Goal: Check status

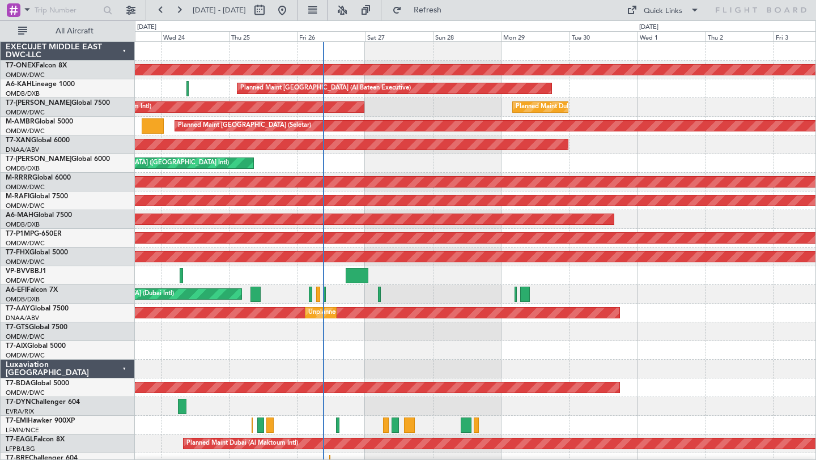
click at [591, 172] on div "Planned Maint Nurnberg Planned Maint [GEOGRAPHIC_DATA] (Al Bateen Executive) Pl…" at bounding box center [475, 397] width 681 height 711
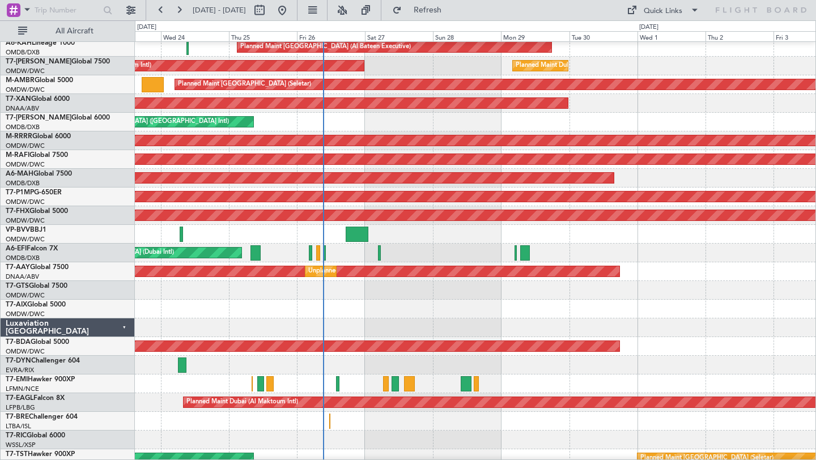
scroll to position [42, 0]
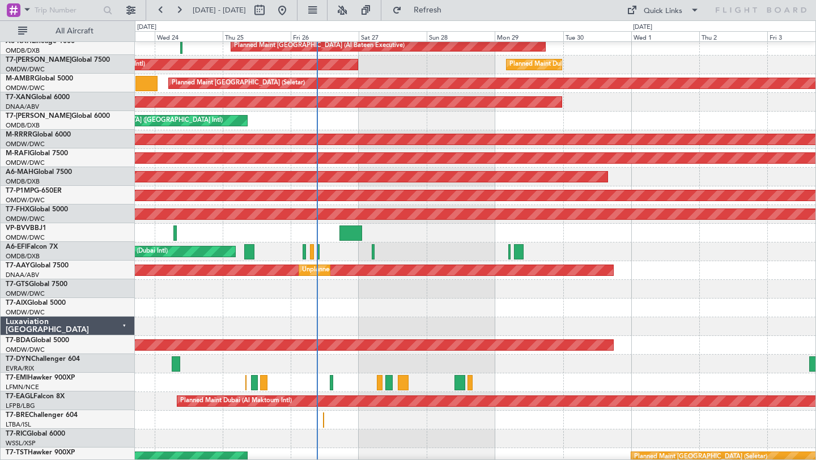
click at [550, 369] on div at bounding box center [475, 364] width 681 height 19
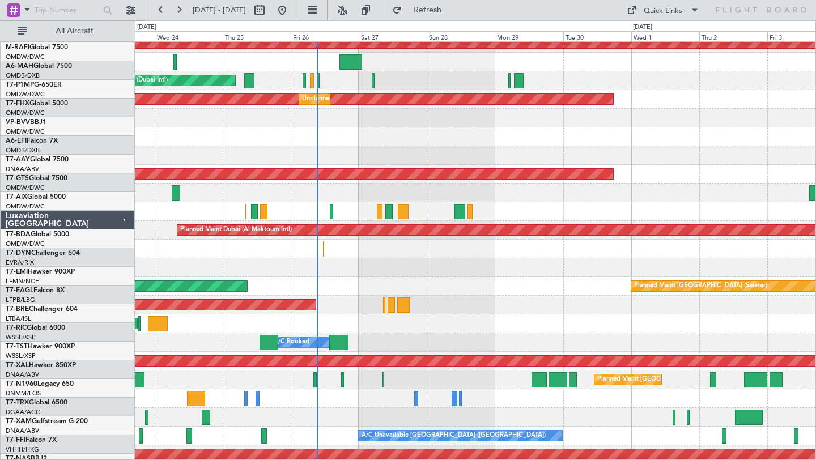
scroll to position [0, 0]
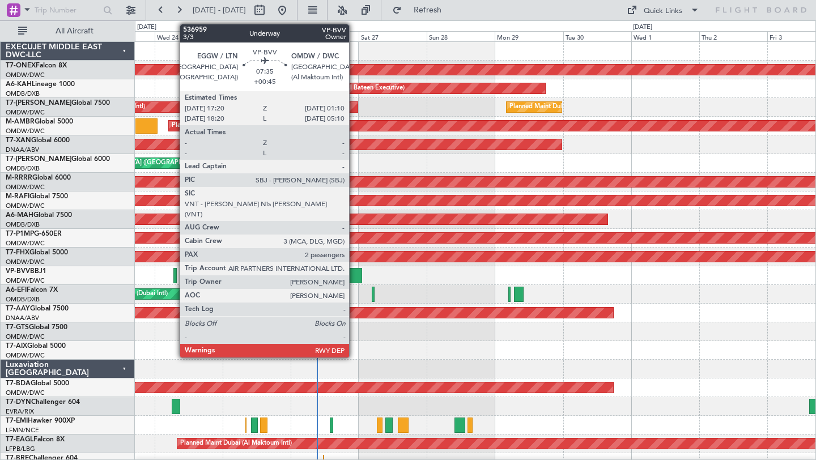
click at [354, 273] on div at bounding box center [350, 275] width 23 height 15
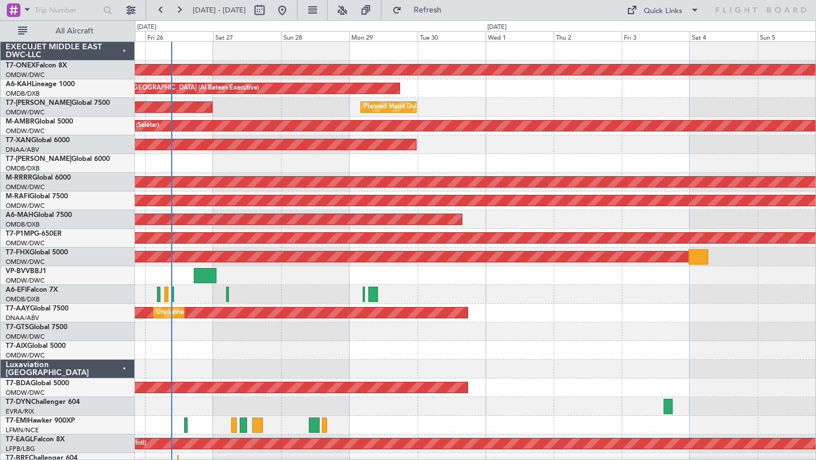
click at [709, 190] on div "Planned Maint Nurnberg Planned Maint [GEOGRAPHIC_DATA] (Al Bateen Executive) Pl…" at bounding box center [475, 397] width 681 height 711
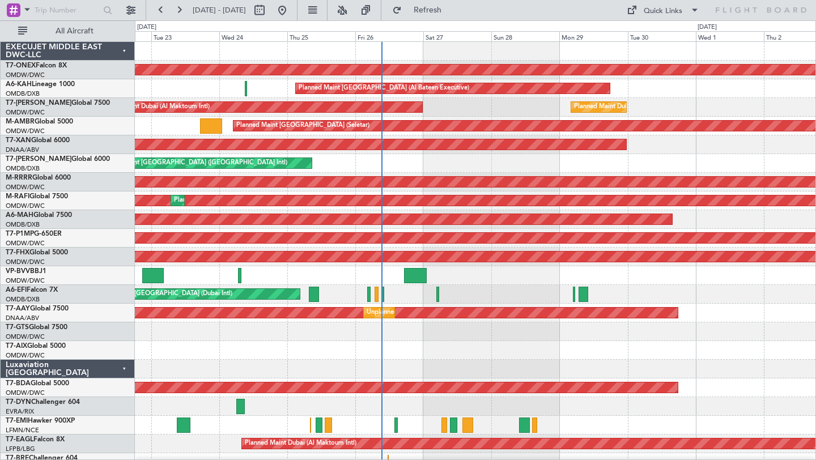
click at [435, 160] on div "Planned Maint Nurnberg Planned Maint [GEOGRAPHIC_DATA] (Al Bateen Executive) Pl…" at bounding box center [475, 397] width 681 height 711
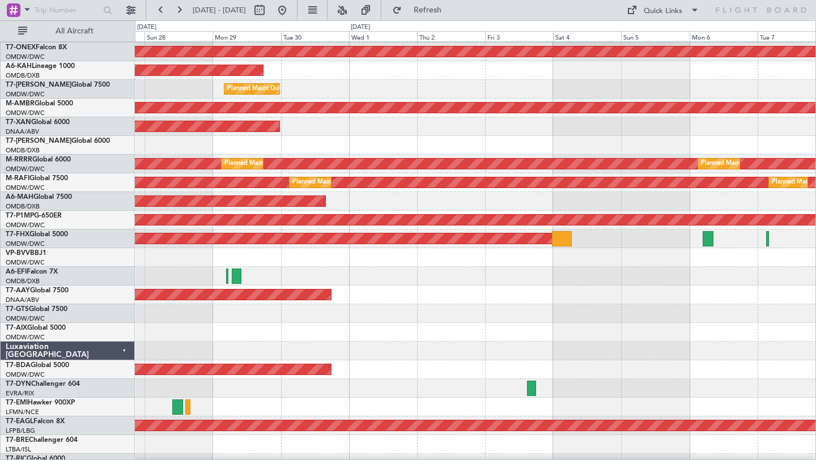
scroll to position [20, 0]
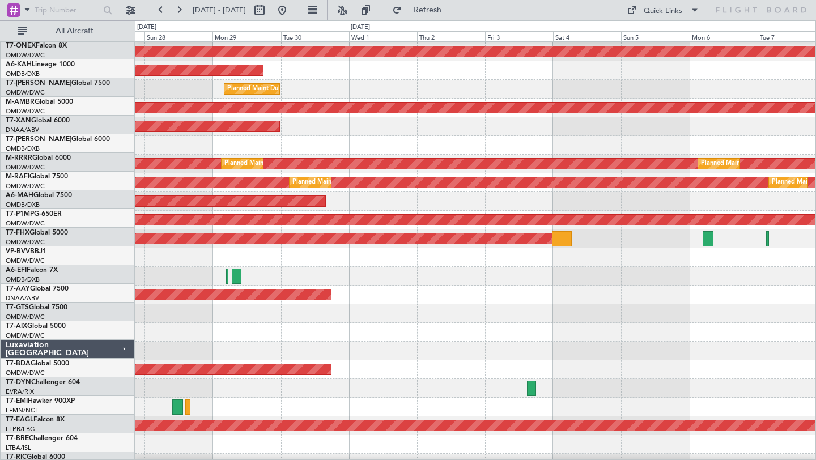
click at [308, 319] on div at bounding box center [475, 313] width 681 height 19
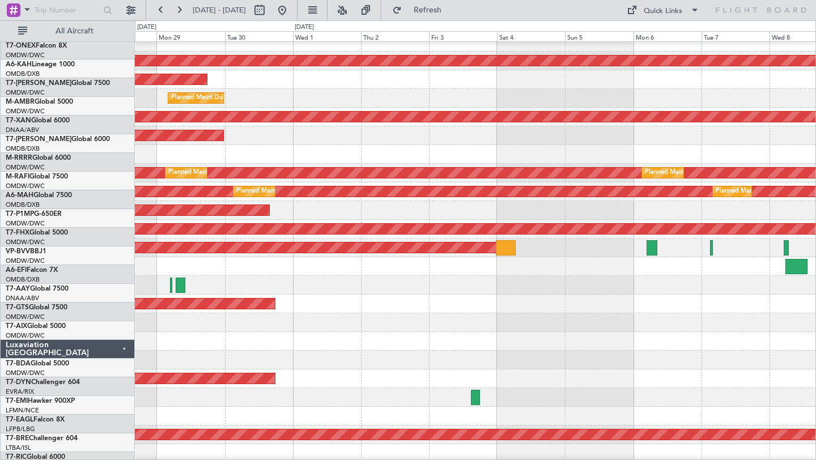
scroll to position [0, 0]
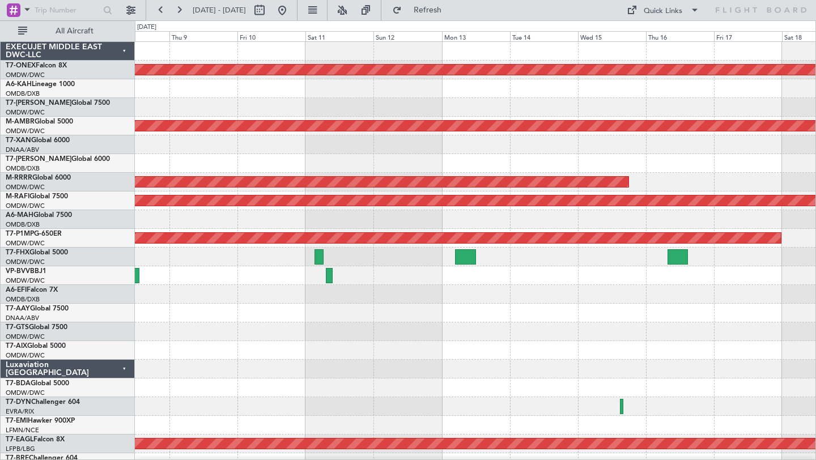
click at [312, 357] on div at bounding box center [475, 350] width 681 height 19
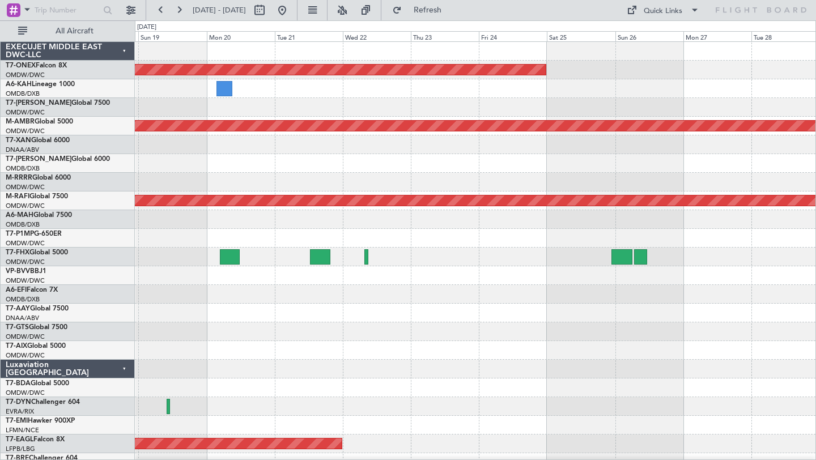
click at [787, 317] on div "Planned Maint Nurnberg Planned Maint [GEOGRAPHIC_DATA] (Seletar) Planned Maint …" at bounding box center [475, 397] width 681 height 711
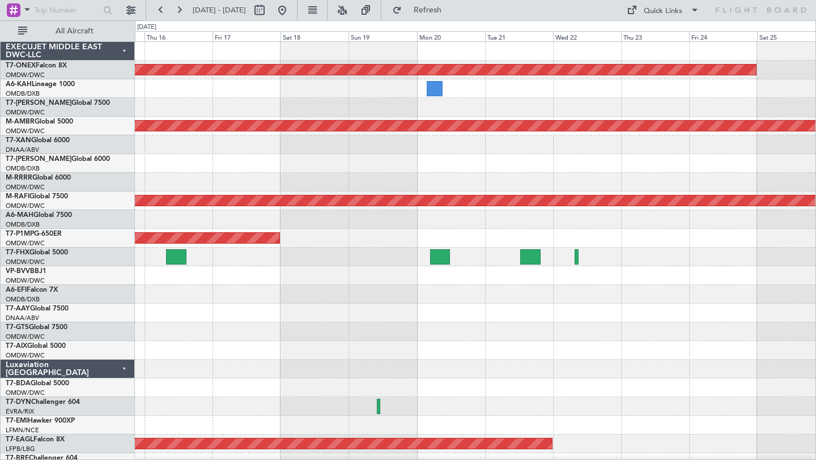
click at [773, 344] on div "Planned Maint Nurnberg Planned Maint [GEOGRAPHIC_DATA] (Seletar) Planned Maint …" at bounding box center [475, 397] width 681 height 711
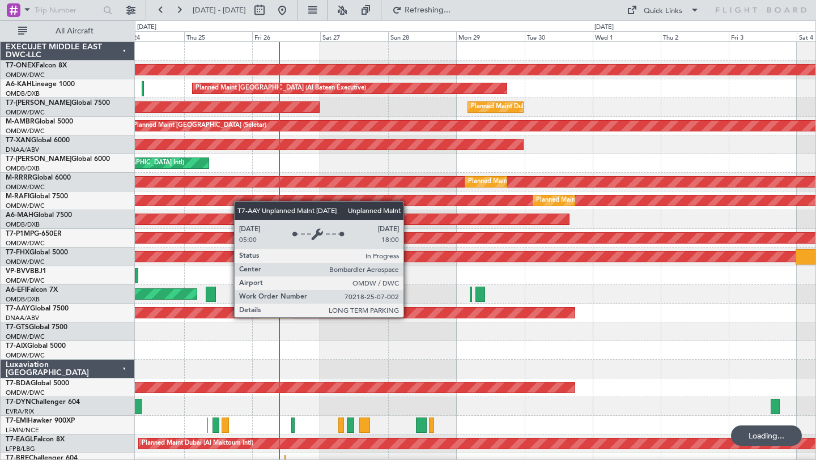
click at [466, 334] on div at bounding box center [475, 331] width 681 height 19
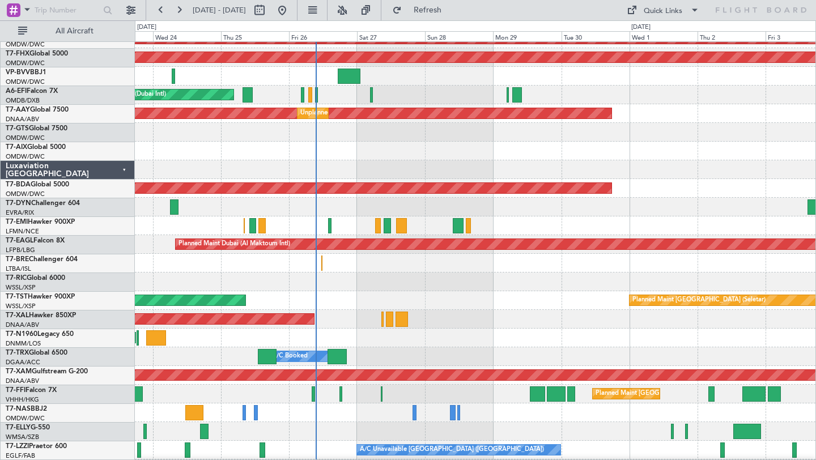
scroll to position [200, 0]
click at [441, 314] on div "Planned Maint [PERSON_NAME]" at bounding box center [475, 319] width 681 height 19
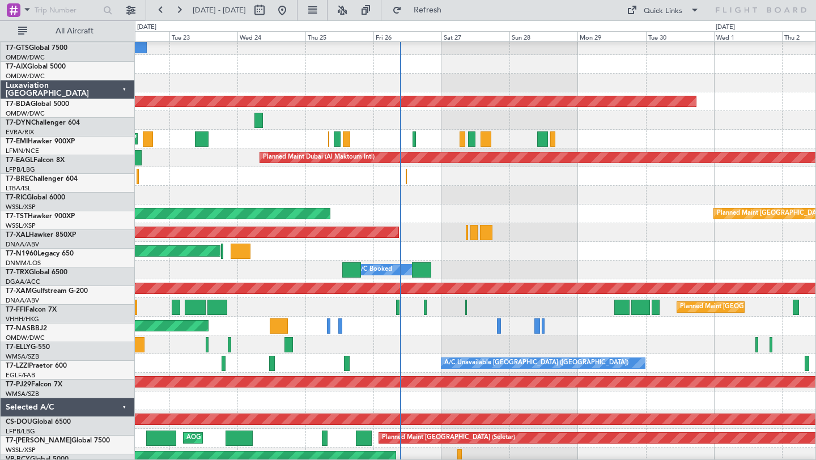
scroll to position [292, 0]
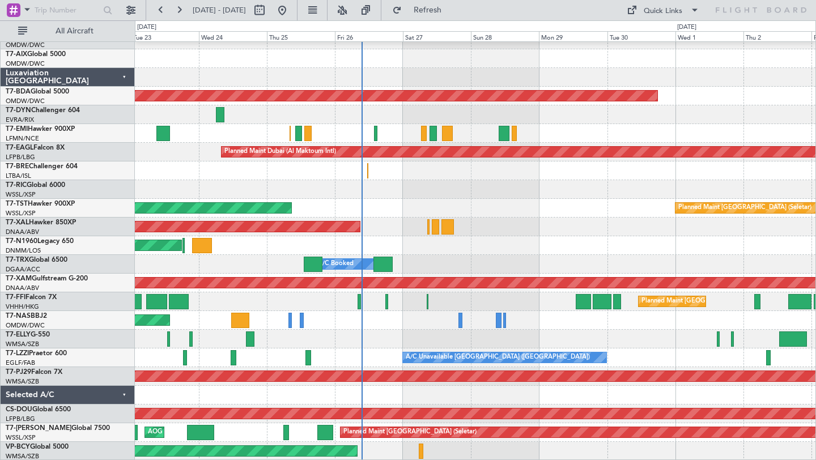
click at [427, 400] on div at bounding box center [475, 395] width 681 height 19
